Goal: Information Seeking & Learning: Learn about a topic

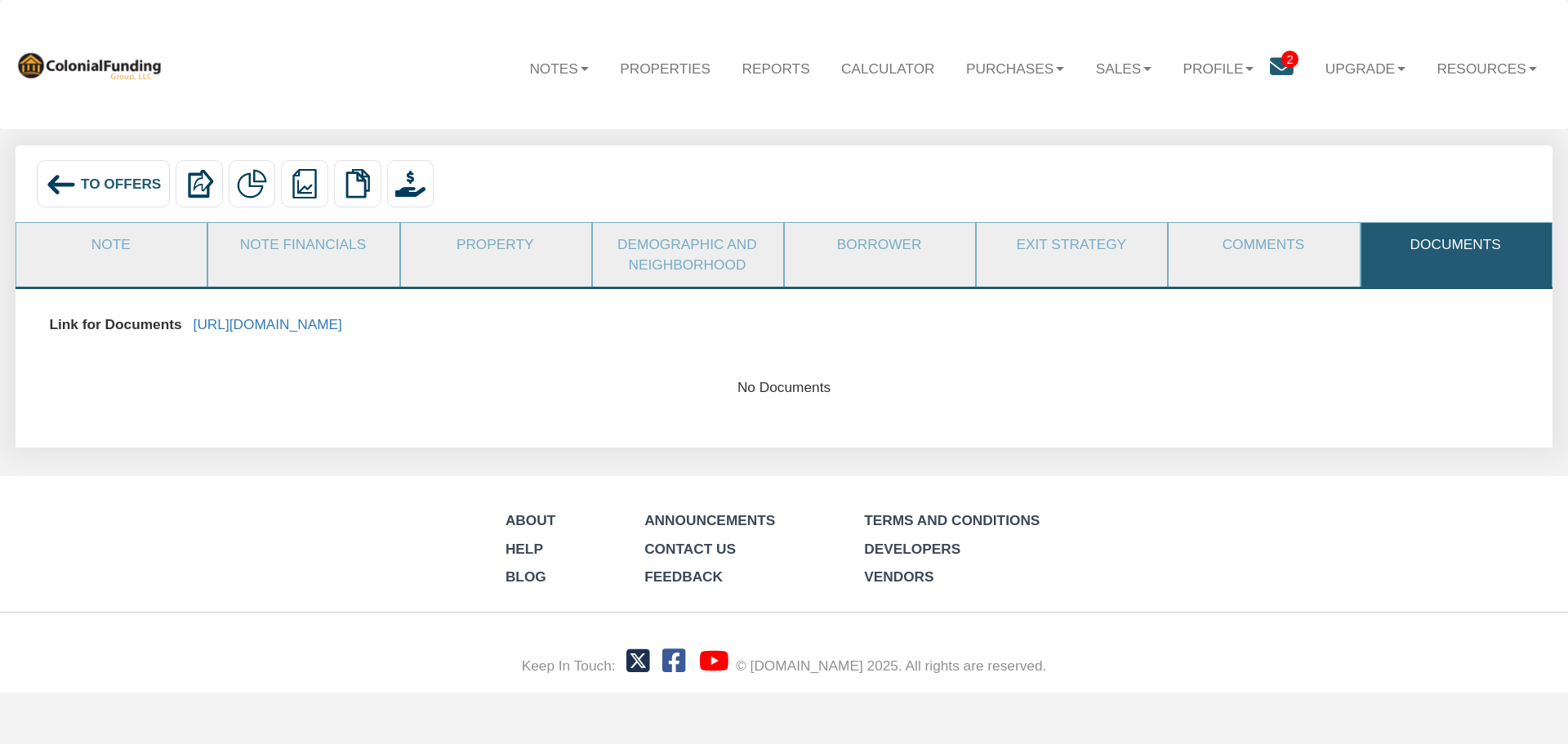
click at [96, 183] on span "To Offers" at bounding box center [120, 183] width 80 height 16
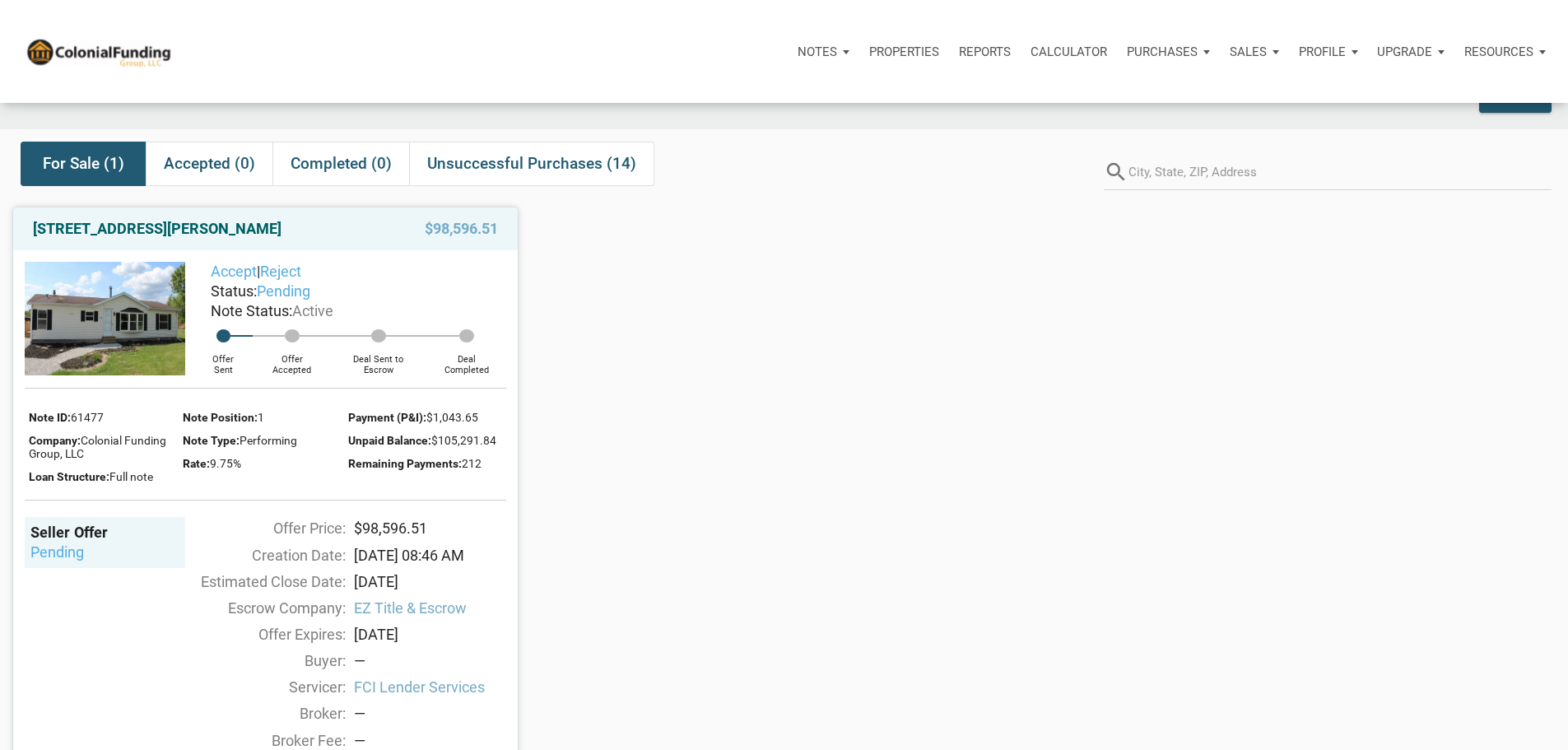
scroll to position [82, 0]
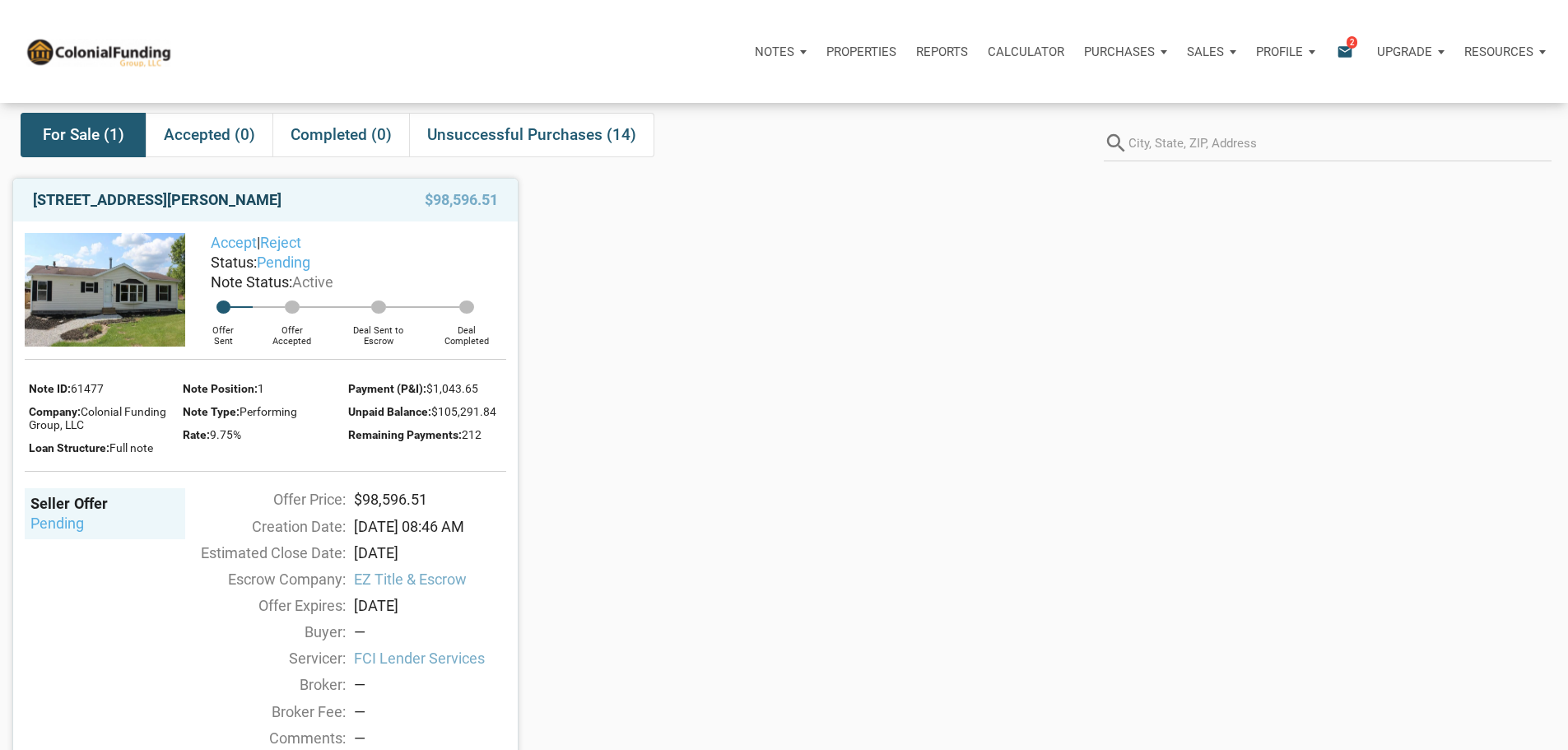
click at [162, 210] on link "14601 Hollowell Road, Albany, IN, 47320" at bounding box center [157, 200] width 248 height 20
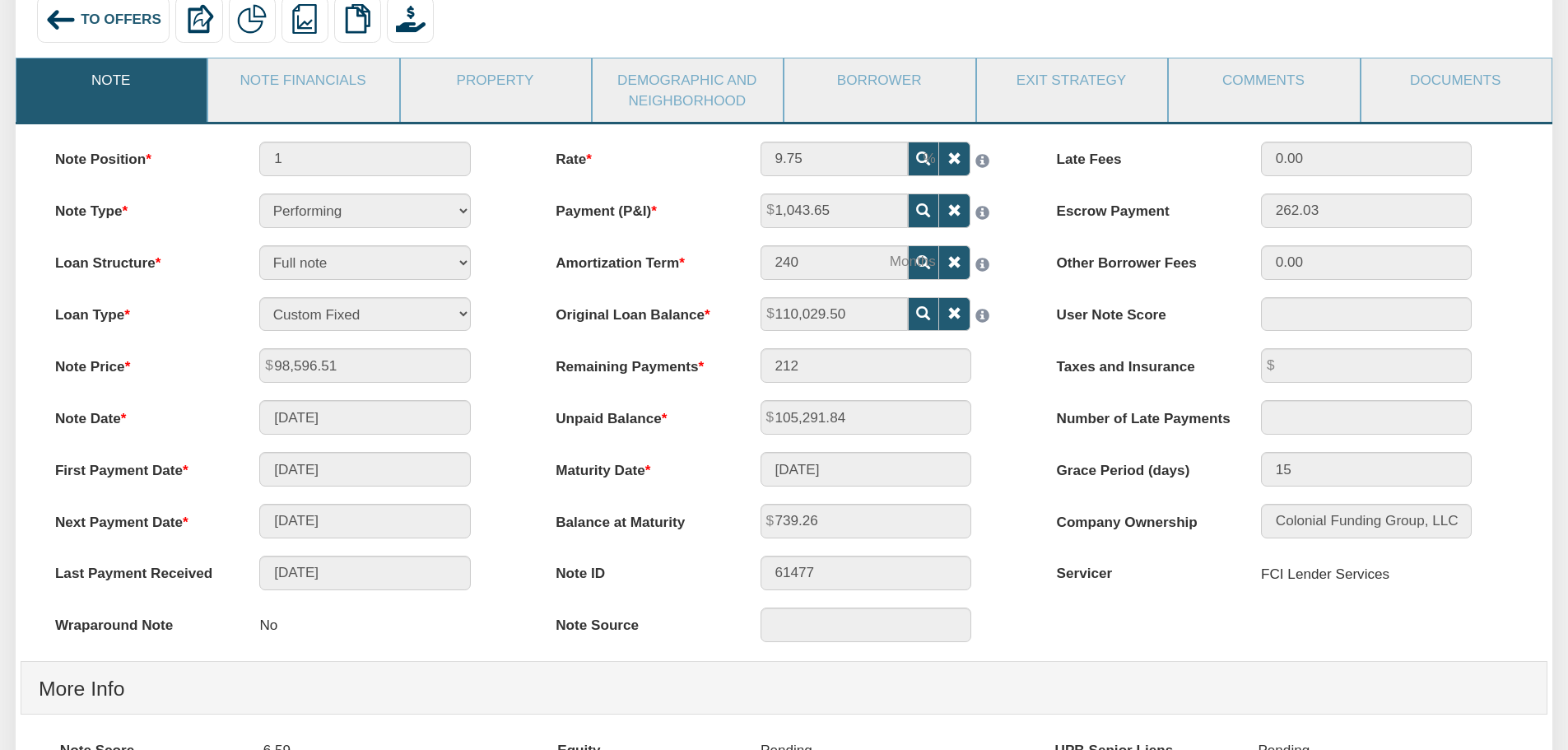
scroll to position [82, 0]
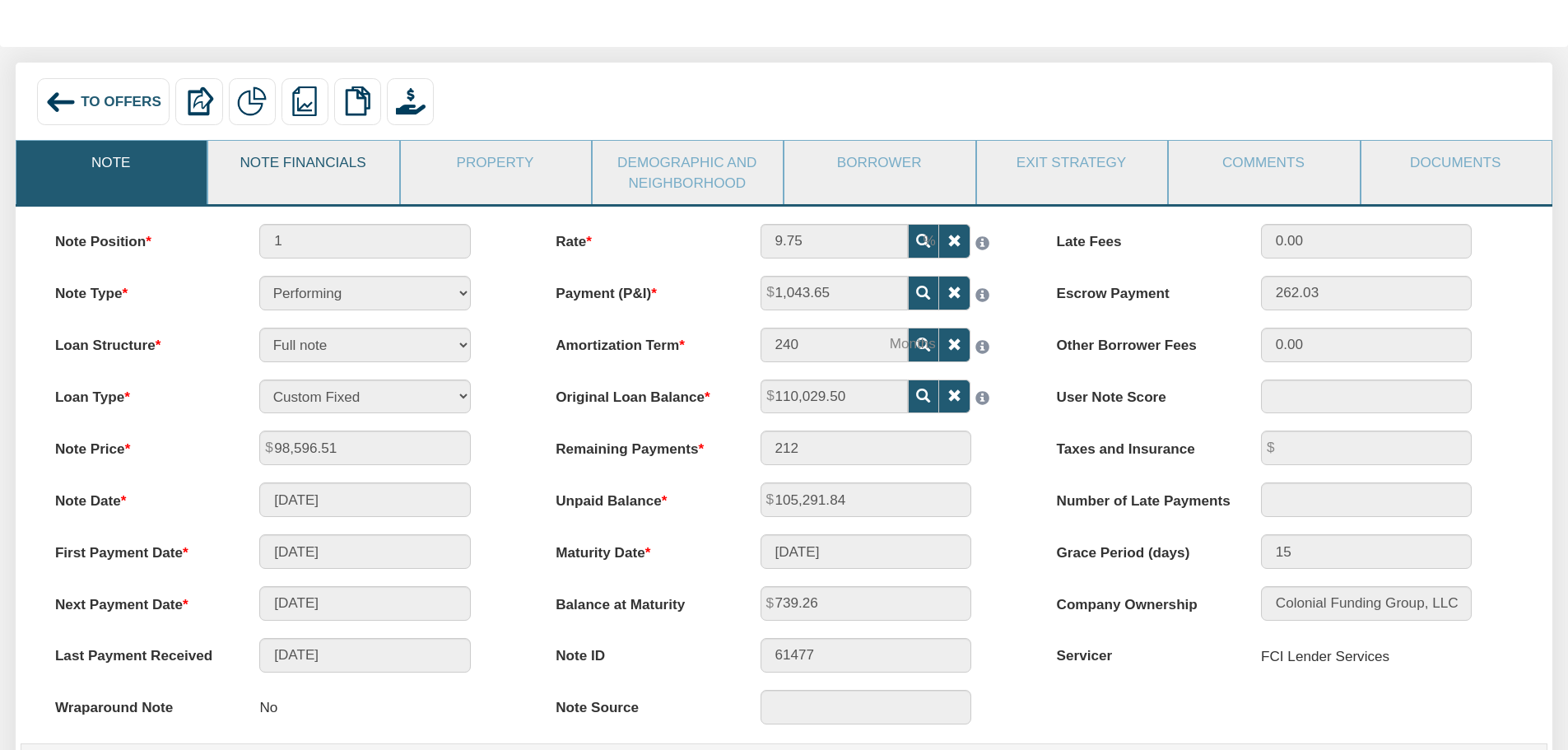
click at [321, 168] on link "Note Financials" at bounding box center [302, 162] width 189 height 43
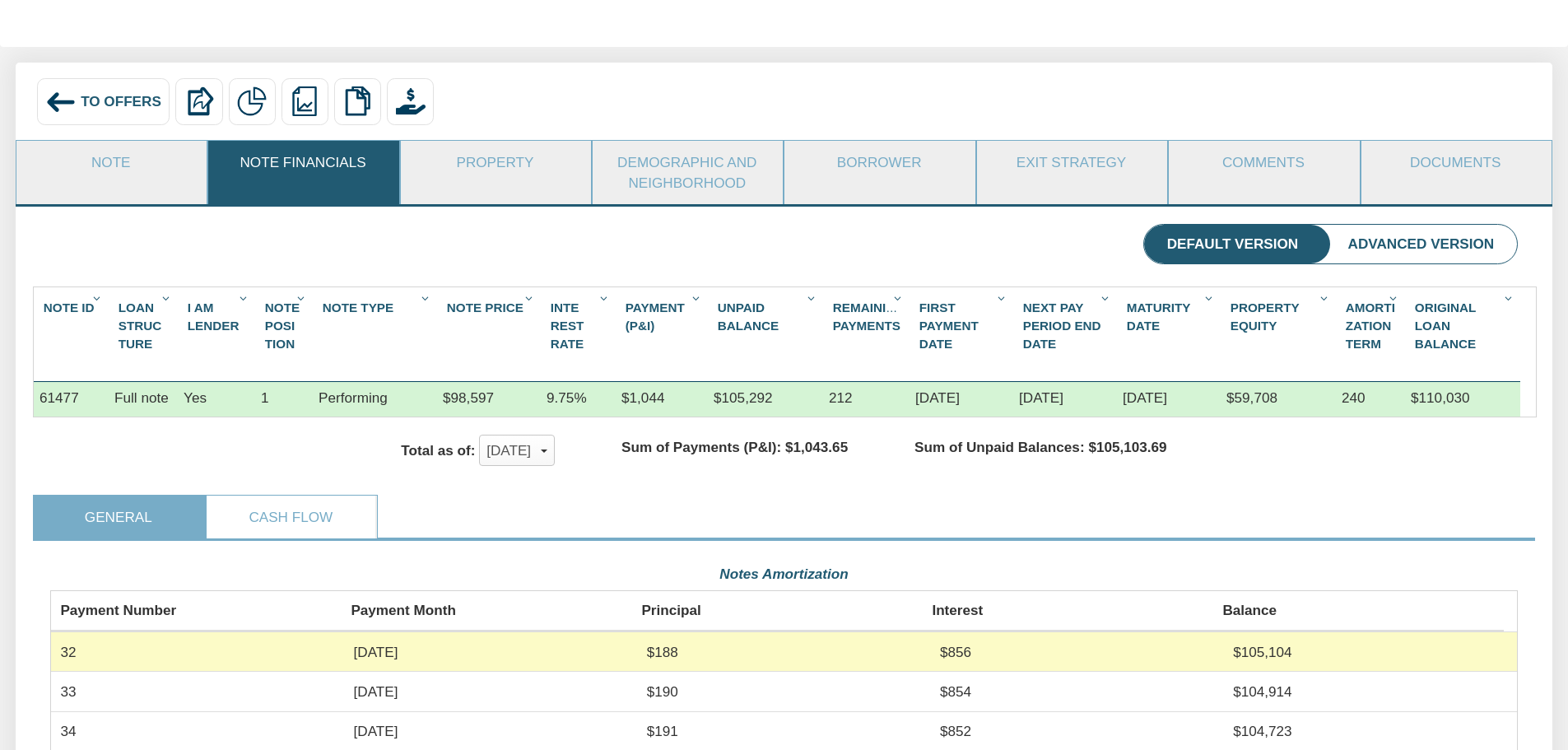
scroll to position [368, 1467]
click at [114, 164] on link "Note" at bounding box center [110, 162] width 189 height 43
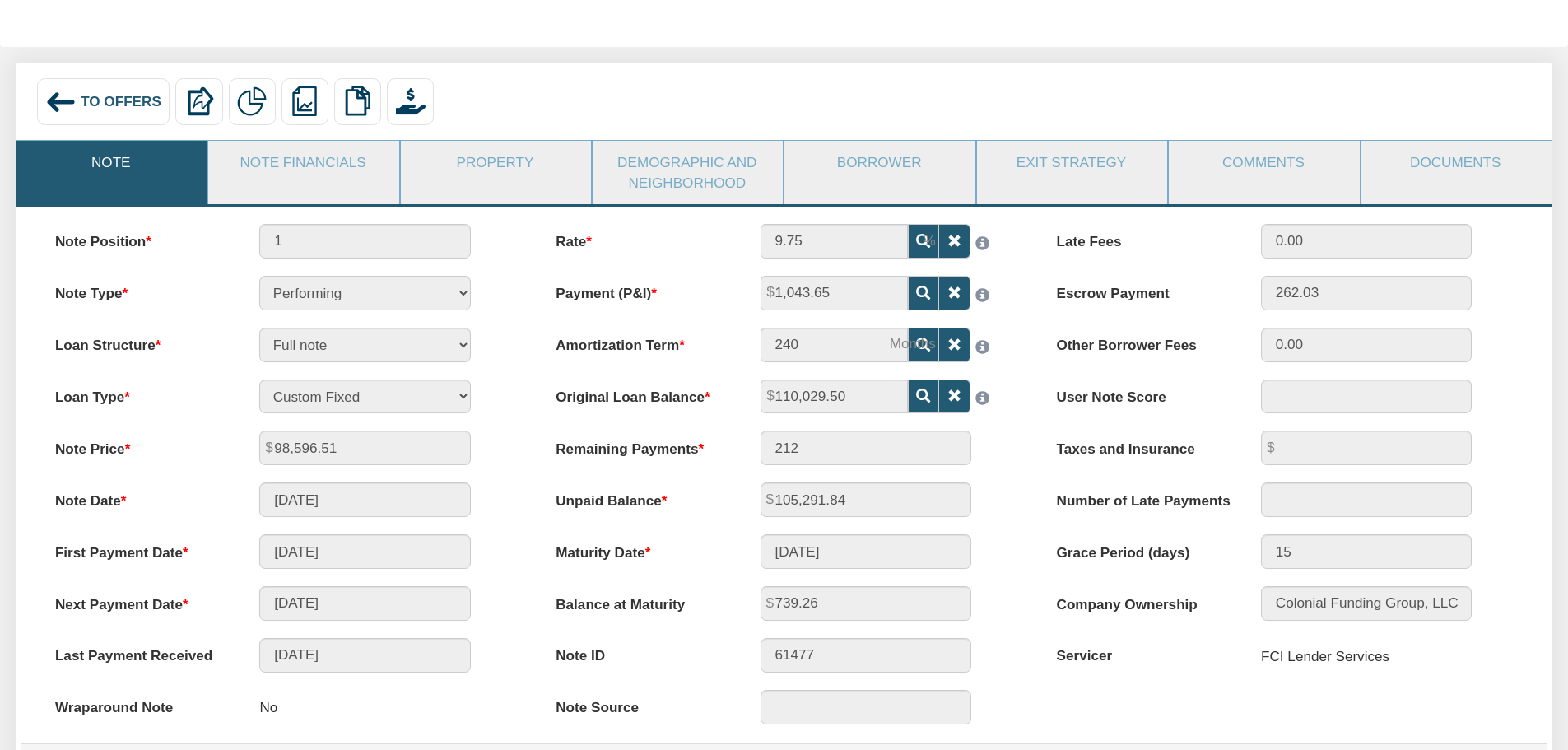
scroll to position [0, 0]
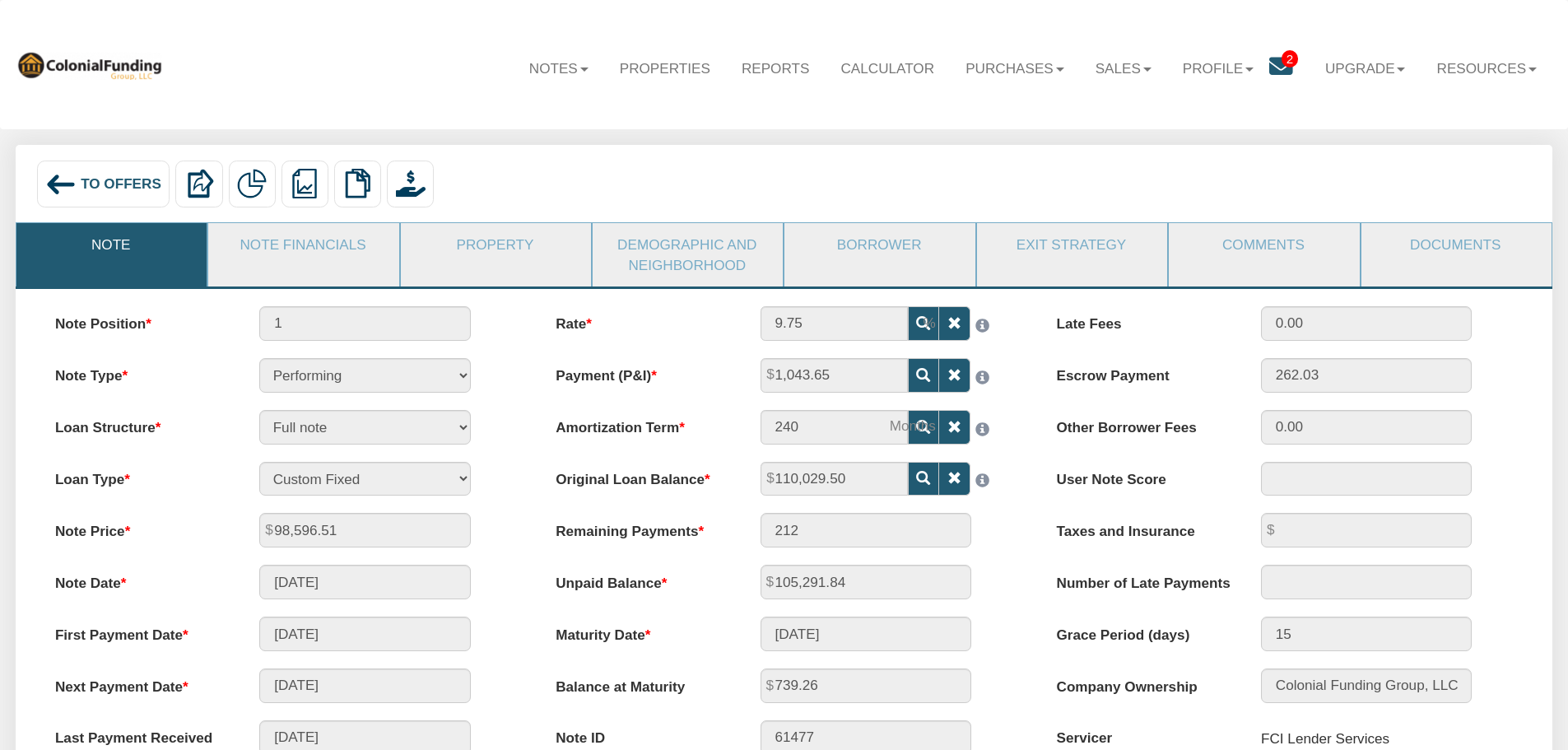
click at [97, 186] on span "To Offers" at bounding box center [121, 183] width 81 height 17
